Goal: Task Accomplishment & Management: Use online tool/utility

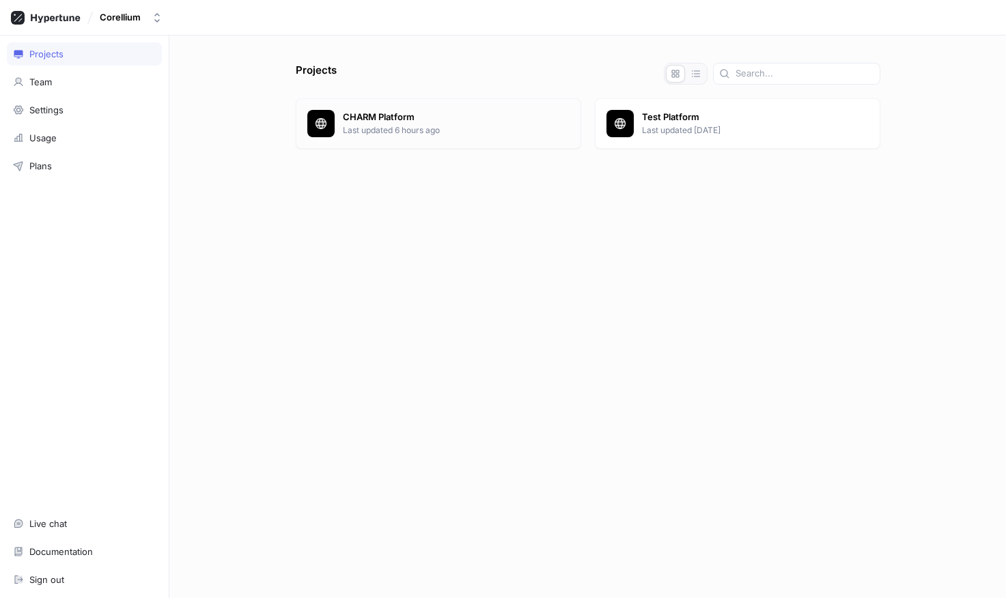
click at [442, 128] on p "Last updated 6 hours ago" at bounding box center [456, 130] width 227 height 12
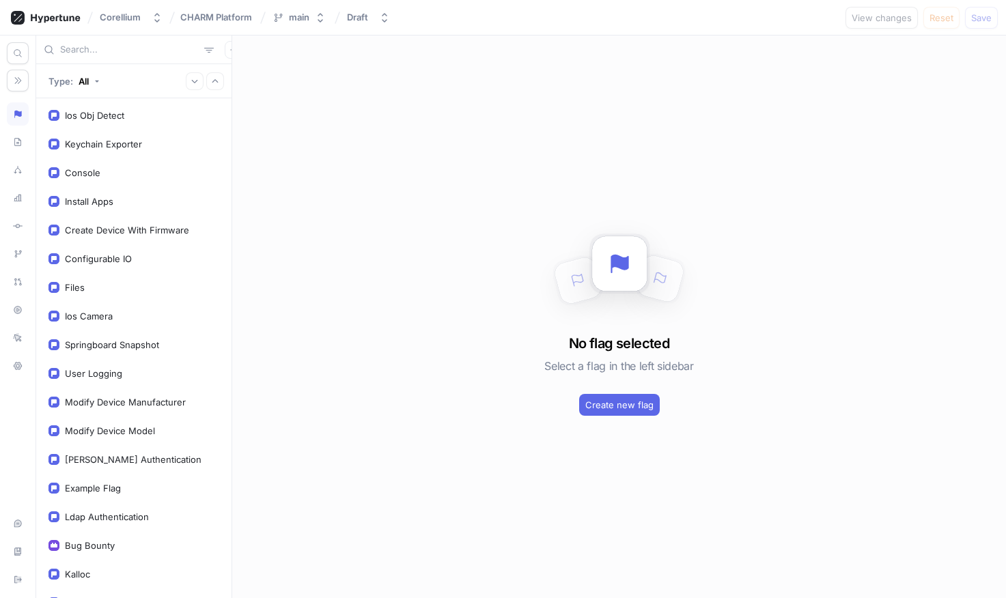
click at [85, 52] on input "text" at bounding box center [129, 50] width 139 height 14
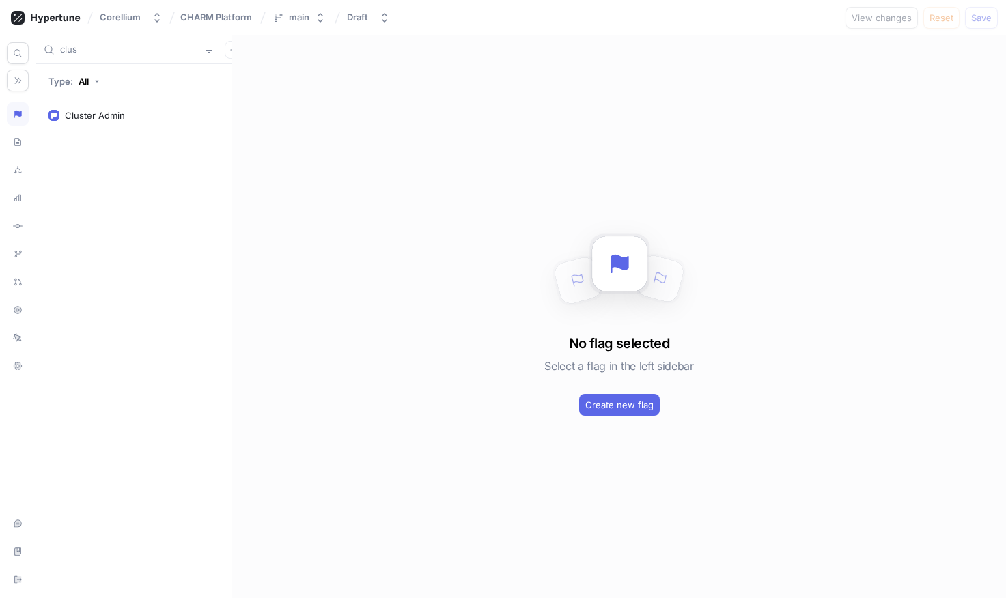
type input "clus"
click at [185, 131] on div "Cluster Admin" at bounding box center [133, 348] width 195 height 500
click at [131, 115] on div "Cluster Admin" at bounding box center [133, 115] width 171 height 11
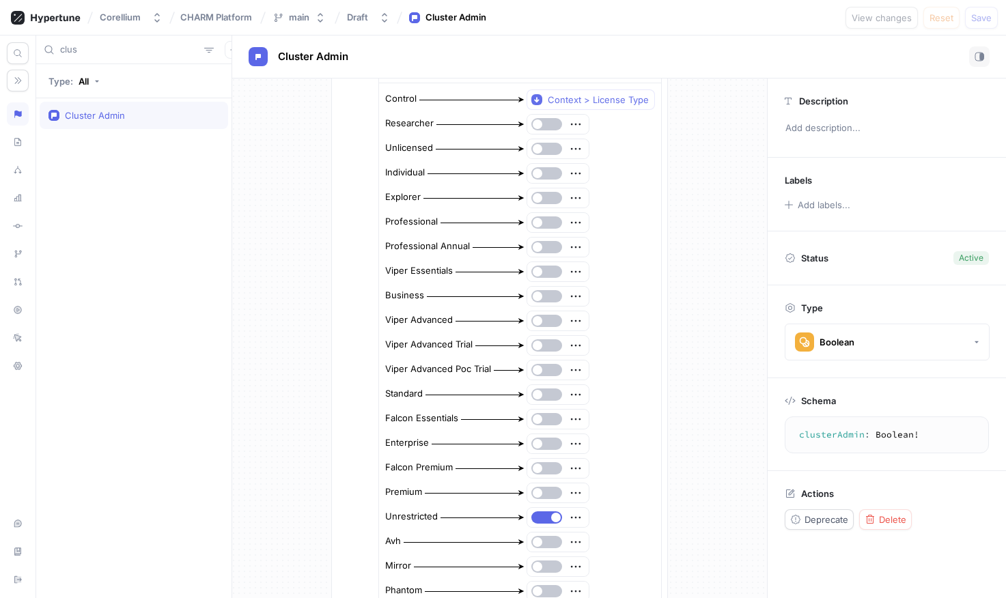
scroll to position [511, 0]
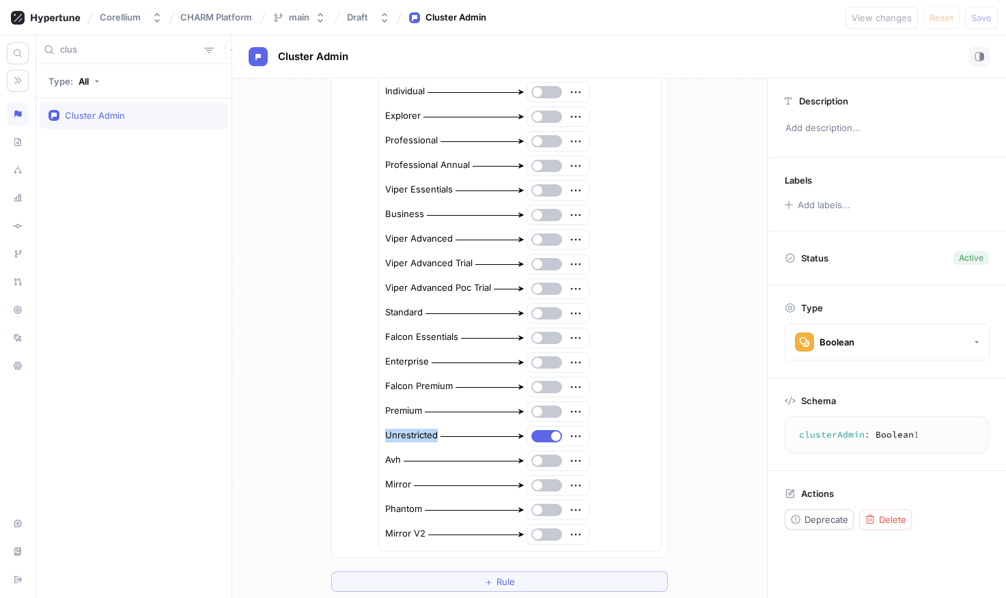
drag, startPoint x: 432, startPoint y: 436, endPoint x: 353, endPoint y: 431, distance: 79.4
click at [352, 430] on div "Default Exhaustive enum switch Control Context > License Type Researcher Unlice…" at bounding box center [499, 266] width 335 height 583
drag, startPoint x: 428, startPoint y: 387, endPoint x: 369, endPoint y: 387, distance: 58.1
click at [369, 387] on div "Default Exhaustive enum switch Control Context > License Type Researcher Unlice…" at bounding box center [499, 266] width 335 height 583
drag, startPoint x: 410, startPoint y: 434, endPoint x: 376, endPoint y: 438, distance: 35.0
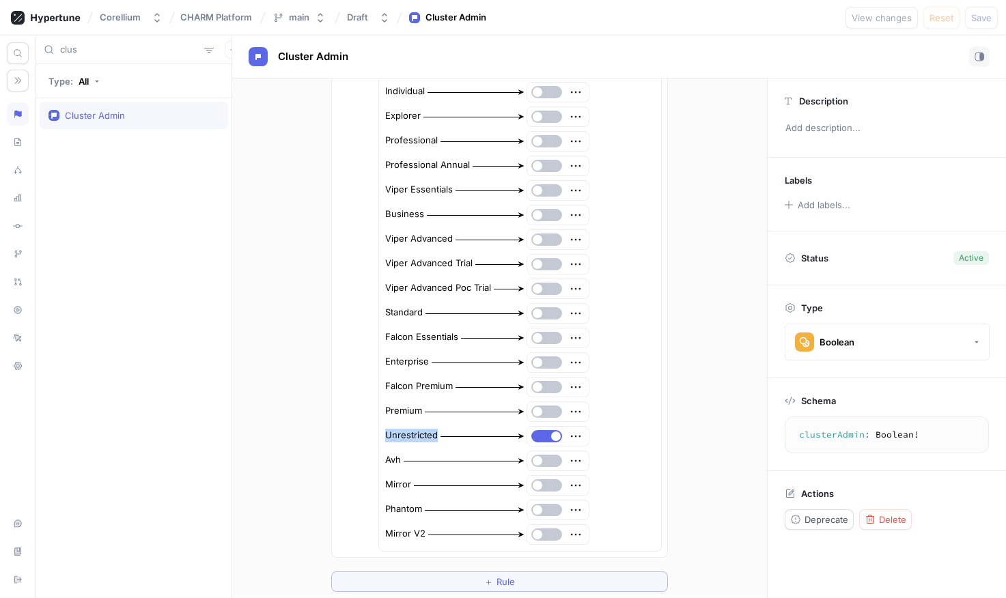
click at [379, 438] on div "Control Context > License Type Researcher Unlicensed Individual Explorer Profes…" at bounding box center [520, 276] width 282 height 549
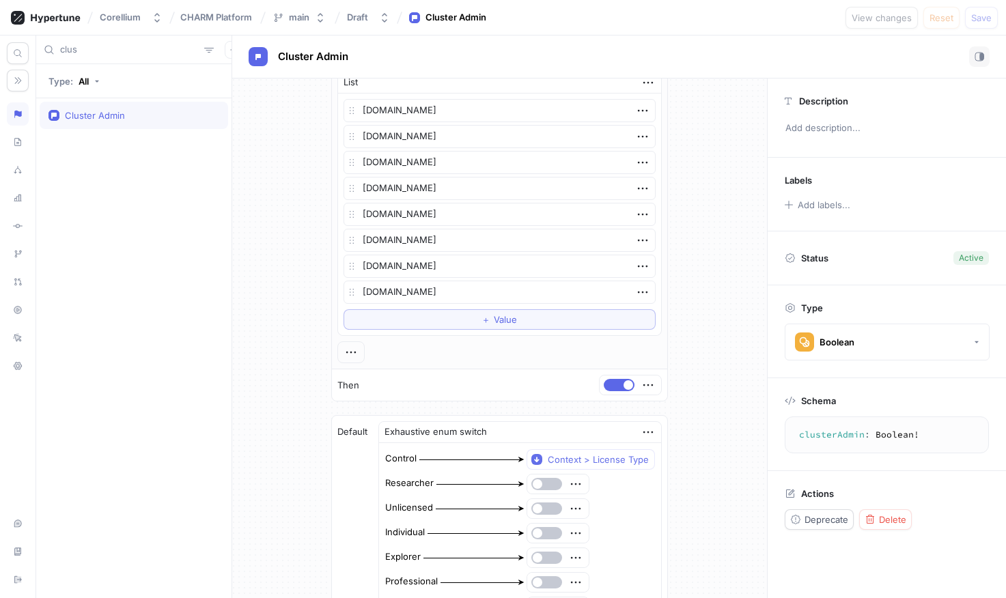
scroll to position [158, 0]
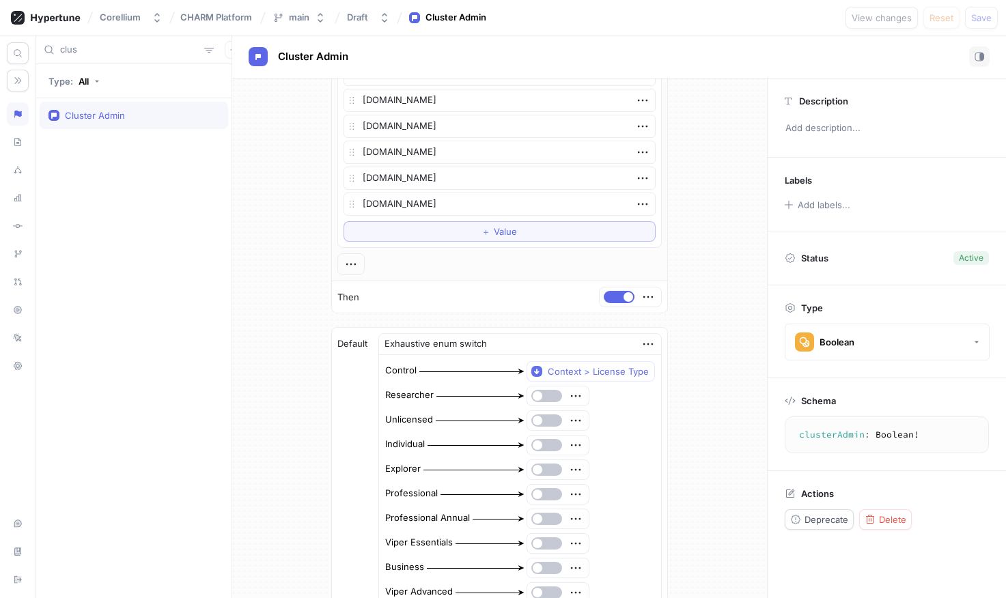
type textarea "x"
